Goal: Use online tool/utility: Utilize a website feature to perform a specific function

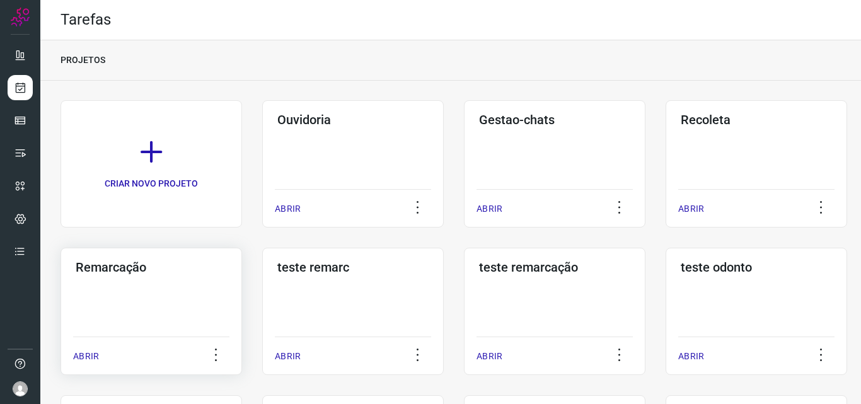
click at [152, 300] on div "Remarcação ABRIR" at bounding box center [152, 311] width 182 height 127
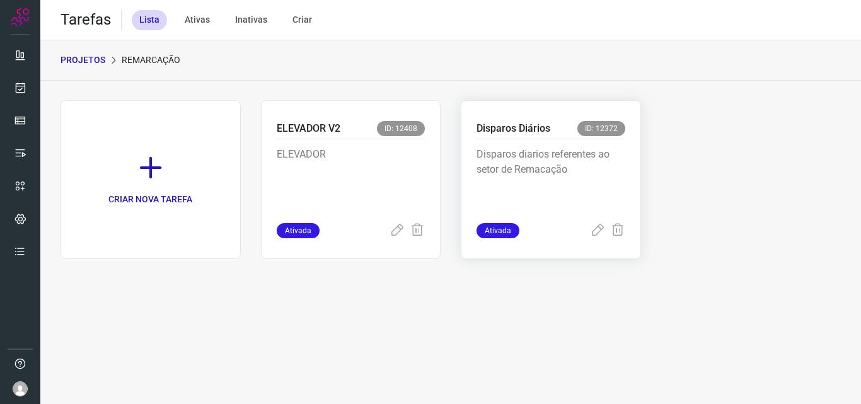
click at [580, 204] on p "Disparos diarios referentes ao setor de Remacação" at bounding box center [551, 178] width 149 height 63
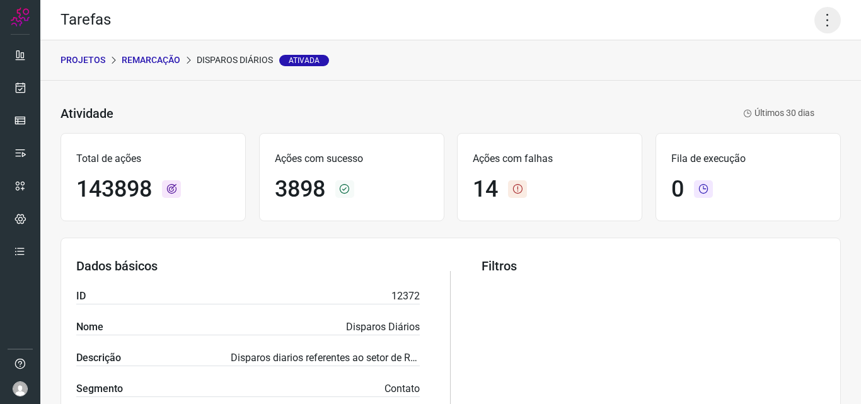
click at [815, 14] on icon at bounding box center [828, 20] width 26 height 26
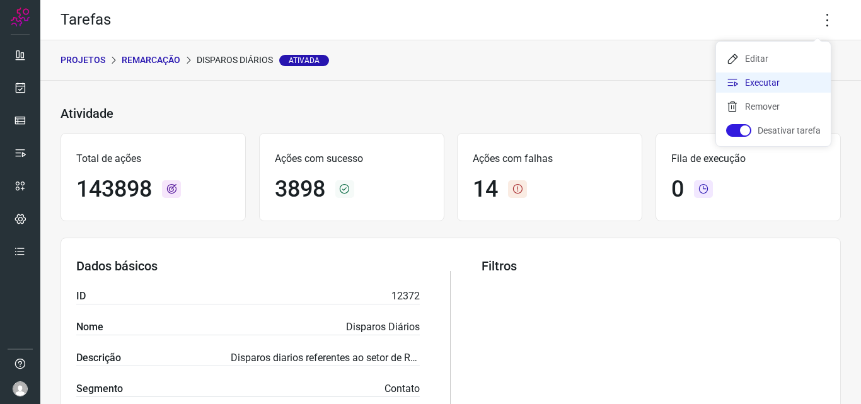
click at [778, 75] on li "Executar" at bounding box center [773, 82] width 115 height 20
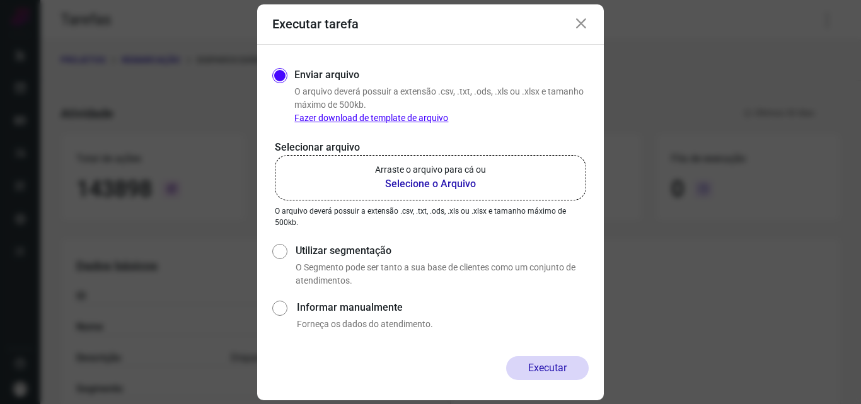
click at [468, 167] on p "Arraste o arquivo para cá ou" at bounding box center [430, 169] width 111 height 13
click at [0, 0] on input "Arraste o arquivo para cá ou Selecione o Arquivo" at bounding box center [0, 0] width 0 height 0
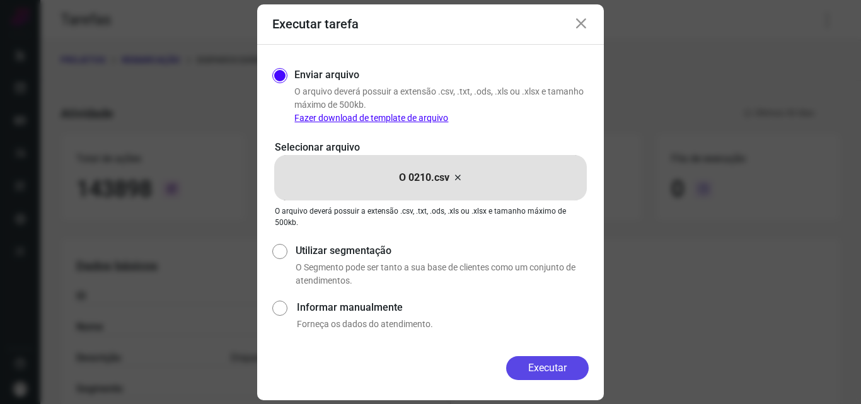
click at [528, 368] on button "Executar" at bounding box center [547, 368] width 83 height 24
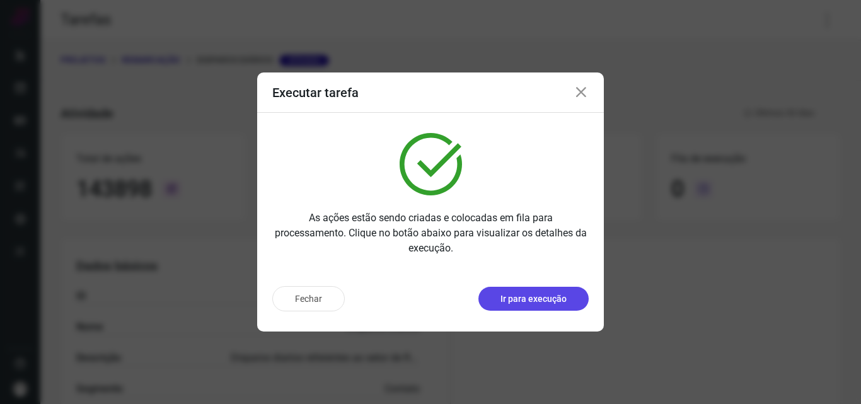
click at [545, 304] on p "Ir para execução" at bounding box center [534, 299] width 66 height 13
